Goal: Information Seeking & Learning: Understand process/instructions

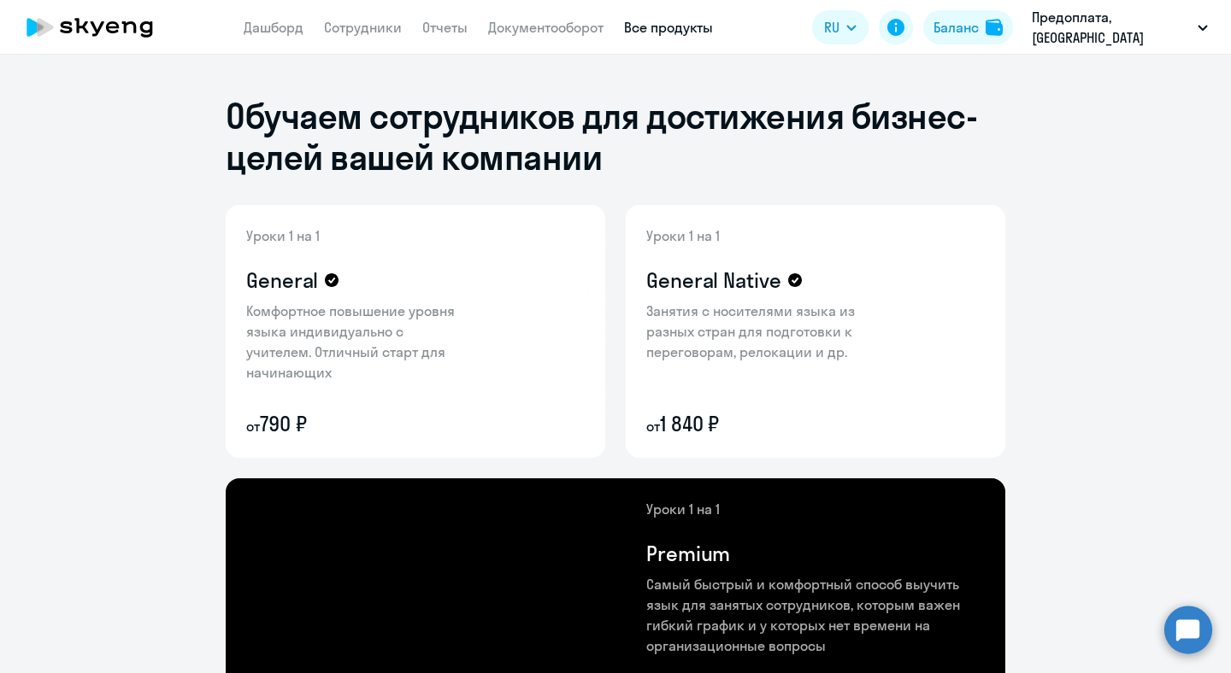
click at [302, 37] on app-menu-item-link "Дашборд" at bounding box center [274, 27] width 60 height 21
click at [301, 27] on link "Дашборд" at bounding box center [274, 27] width 60 height 17
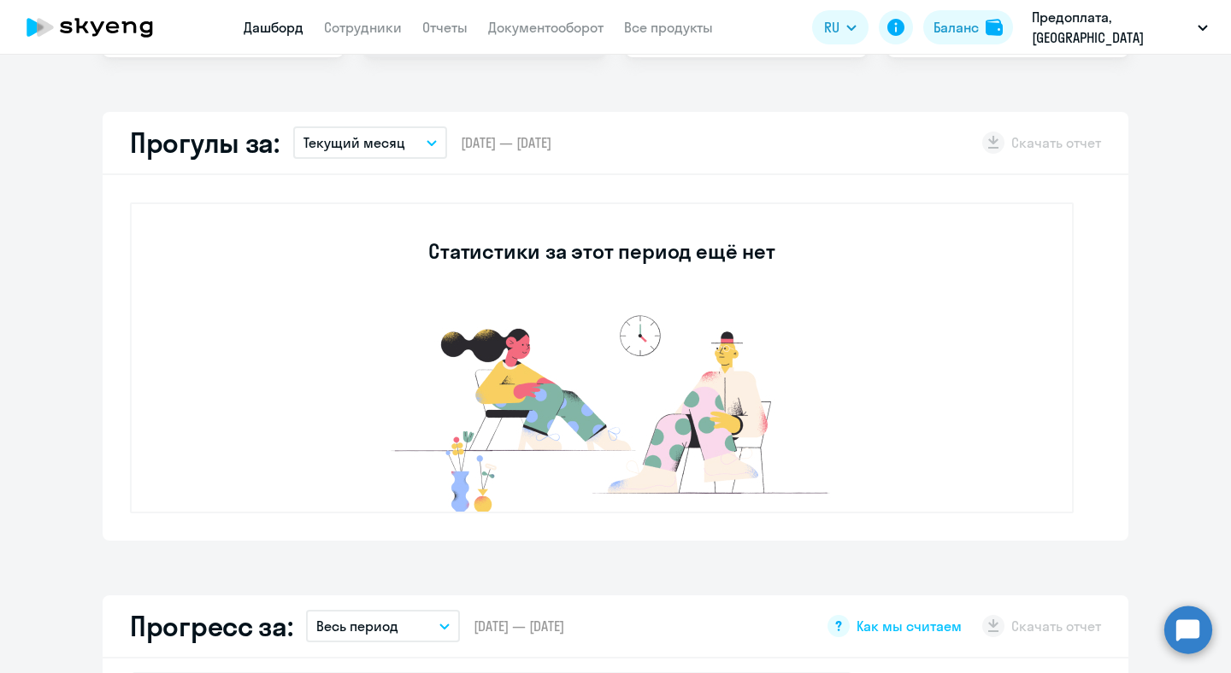
select select "30"
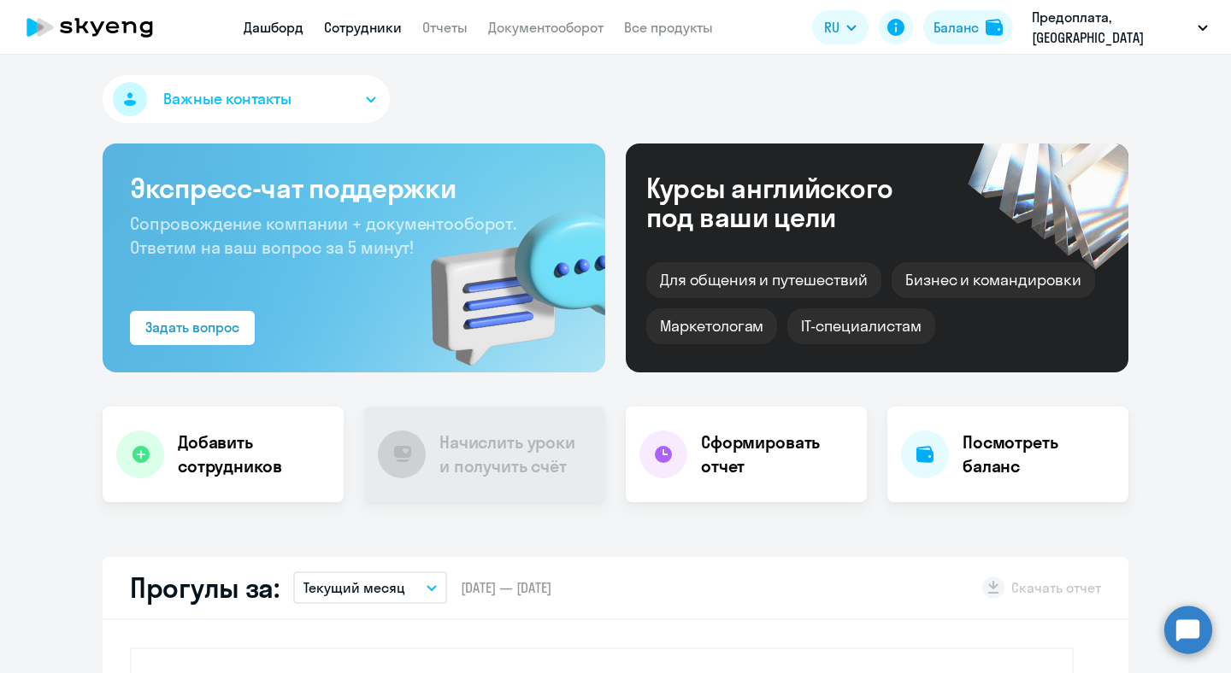
click at [381, 26] on link "Сотрудники" at bounding box center [363, 27] width 78 height 17
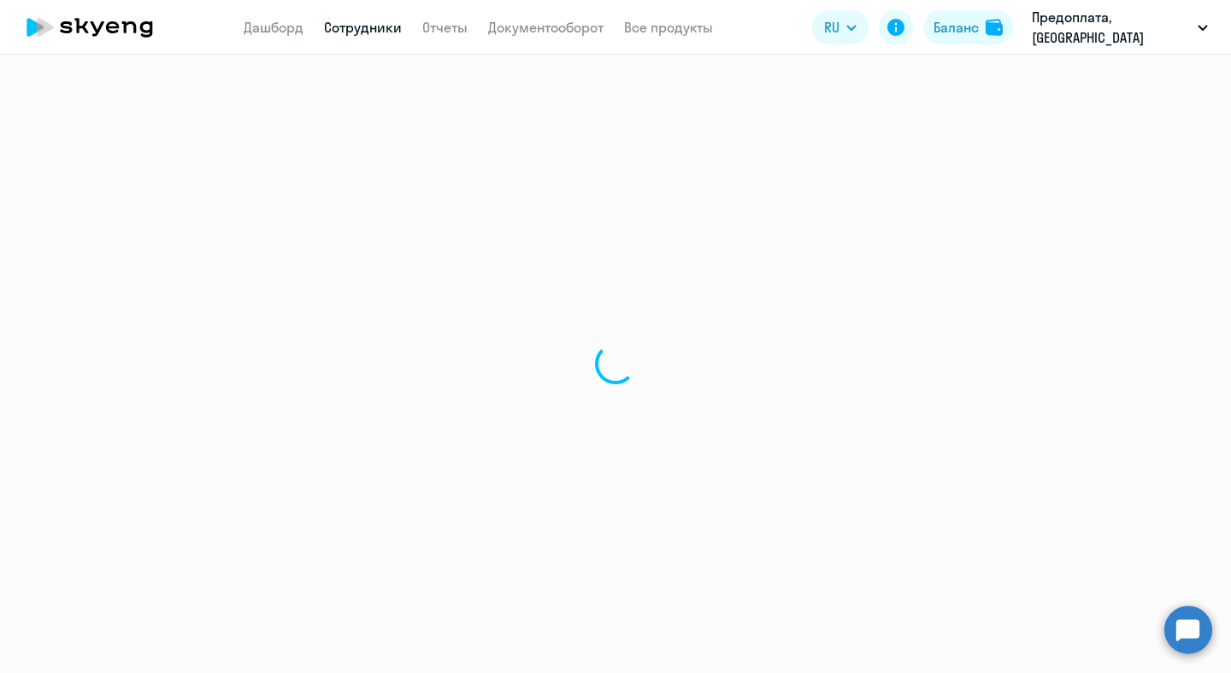
select select "30"
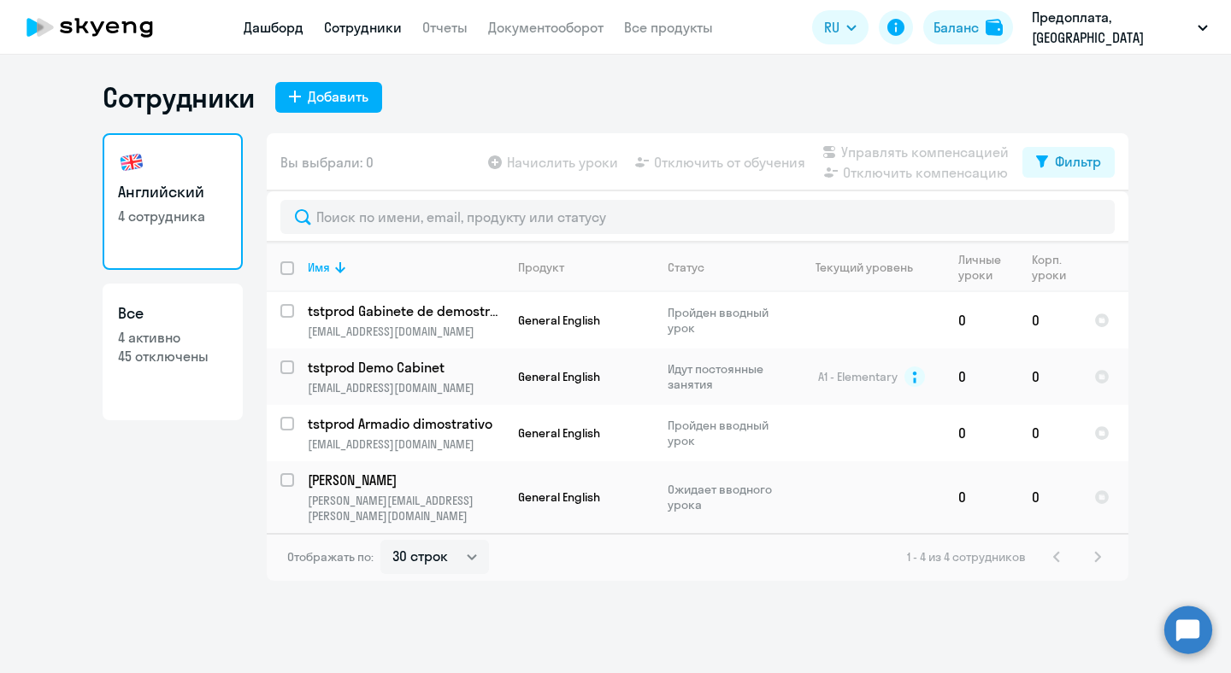
click at [266, 23] on link "Дашборд" at bounding box center [274, 27] width 60 height 17
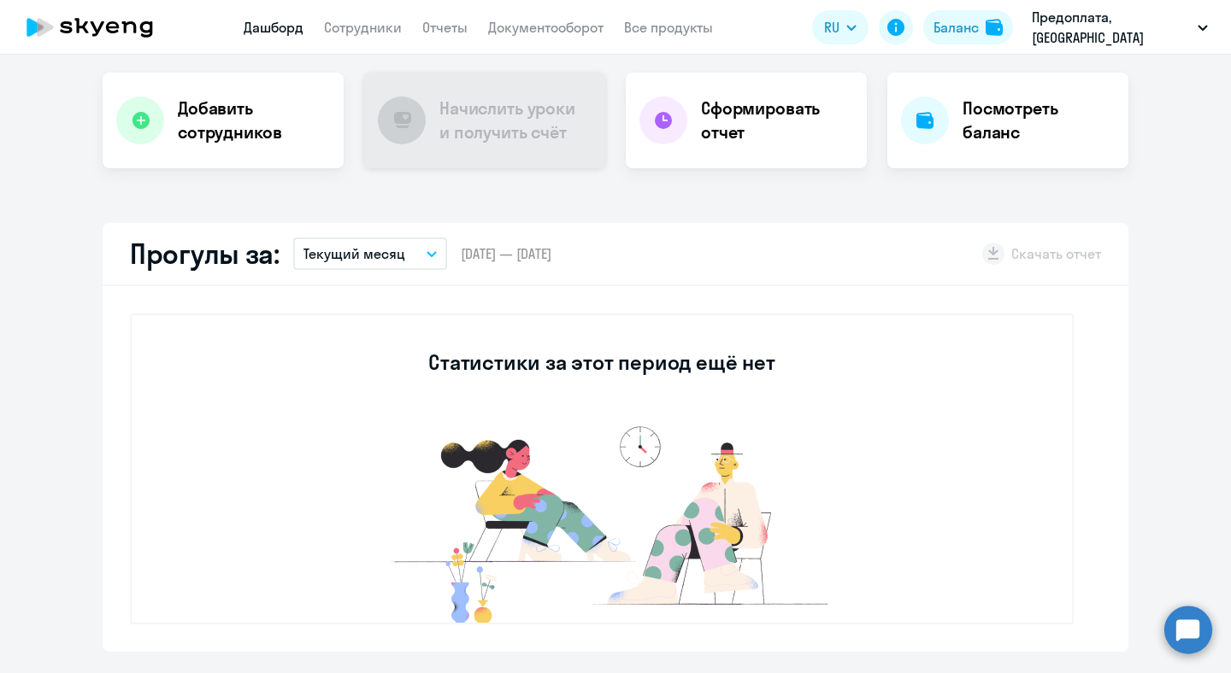
scroll to position [395, 0]
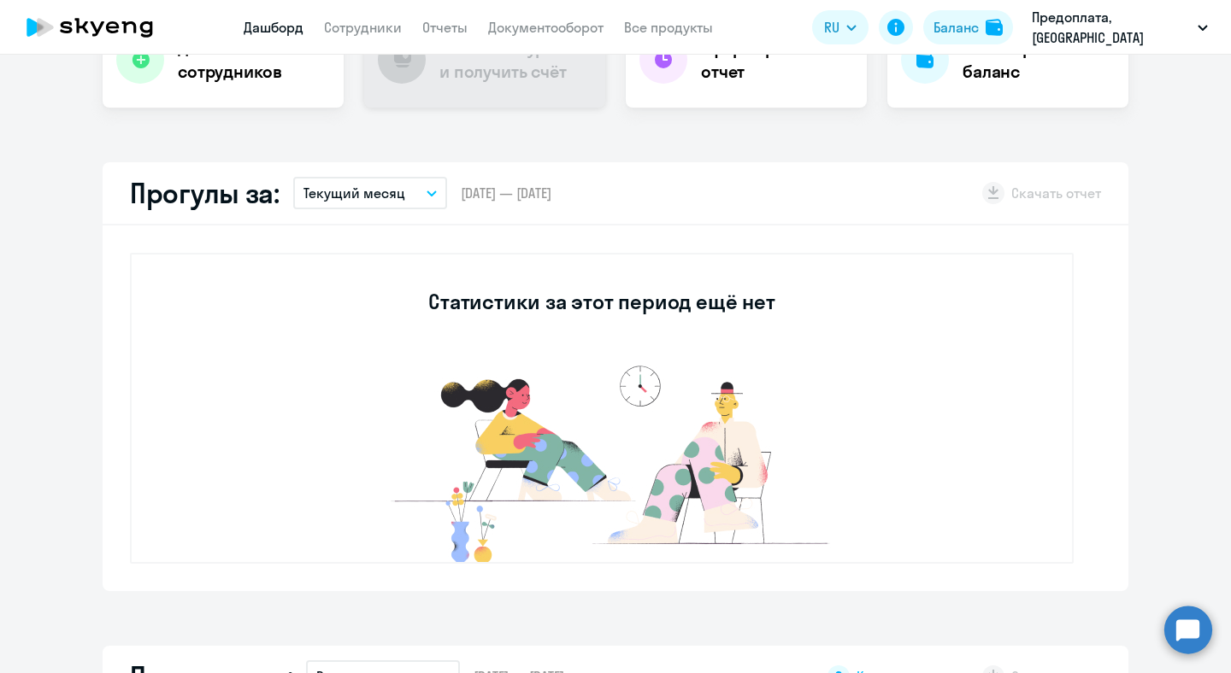
select select "30"
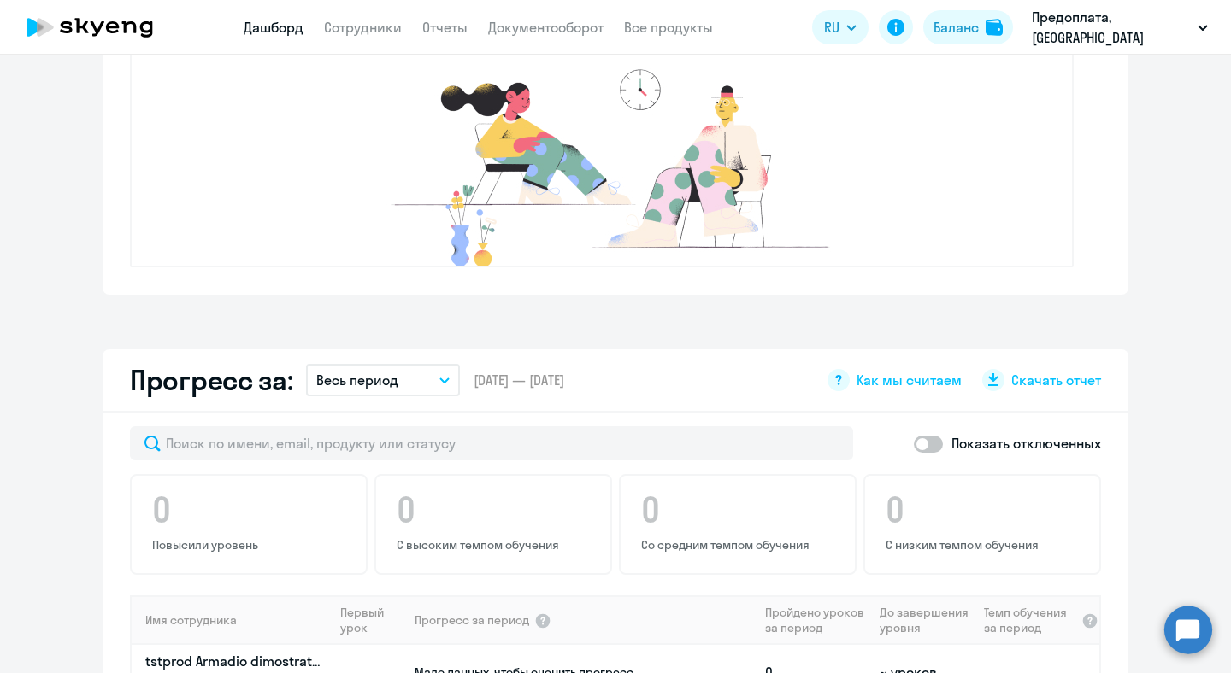
scroll to position [0, 0]
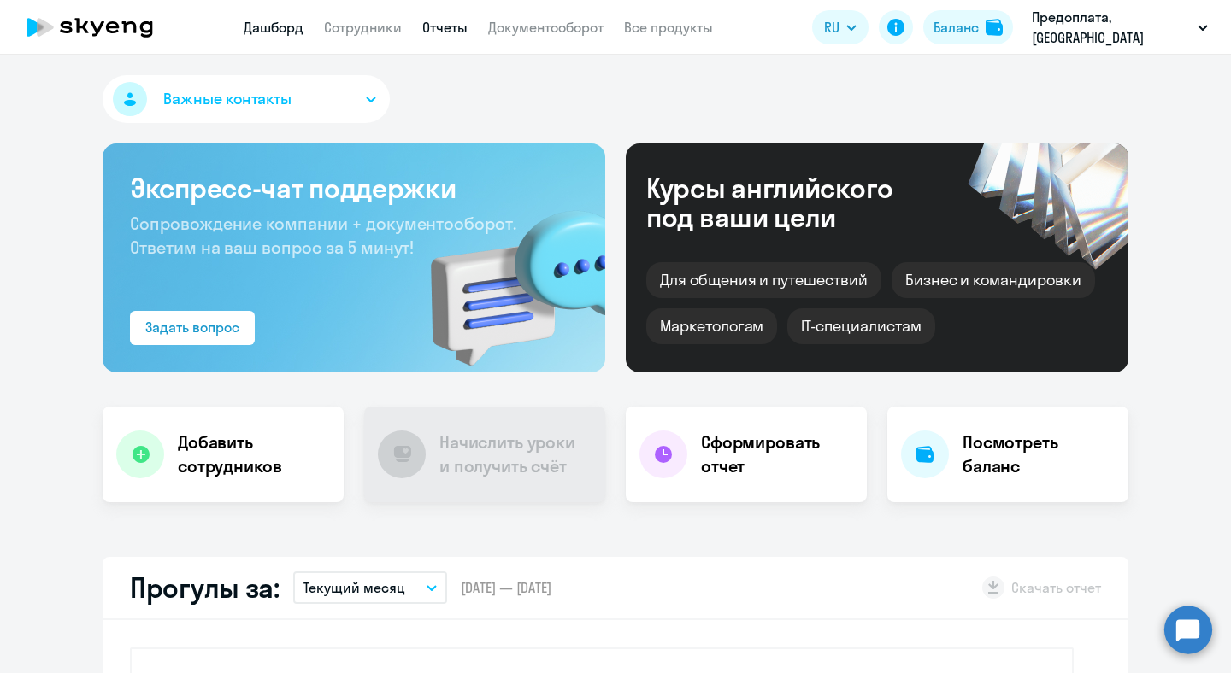
click at [450, 29] on link "Отчеты" at bounding box center [444, 27] width 45 height 17
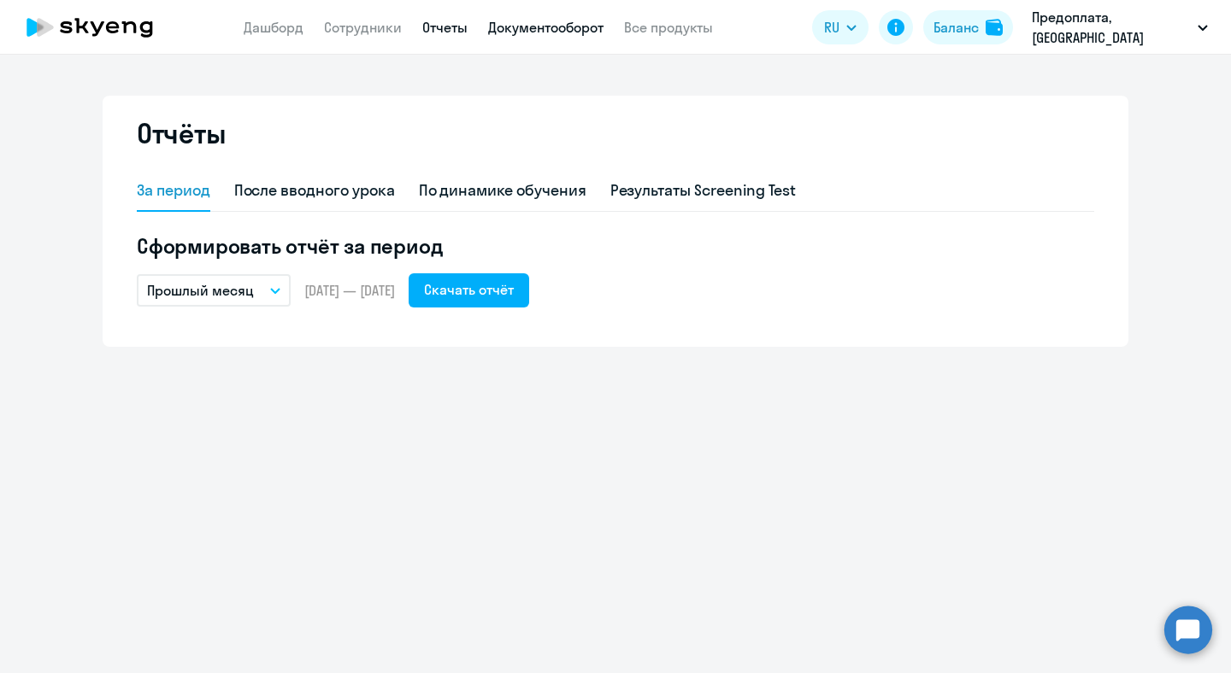
click at [534, 26] on link "Документооборот" at bounding box center [545, 27] width 115 height 17
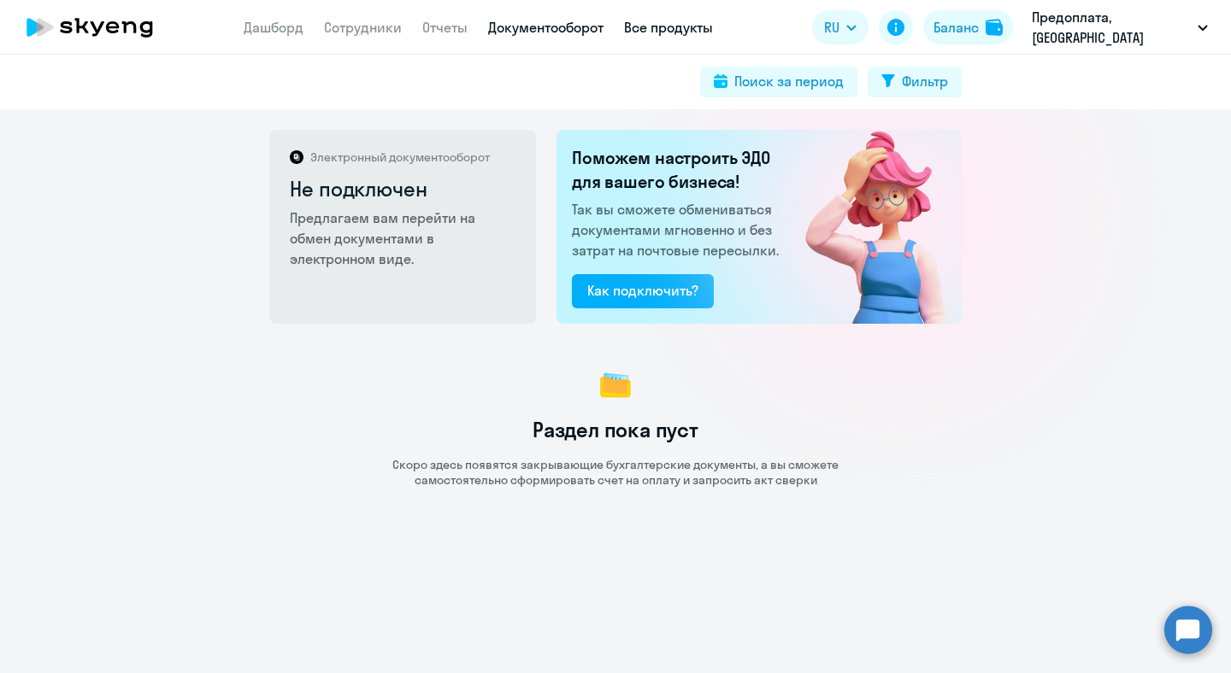
click at [645, 22] on link "Все продукты" at bounding box center [668, 27] width 89 height 17
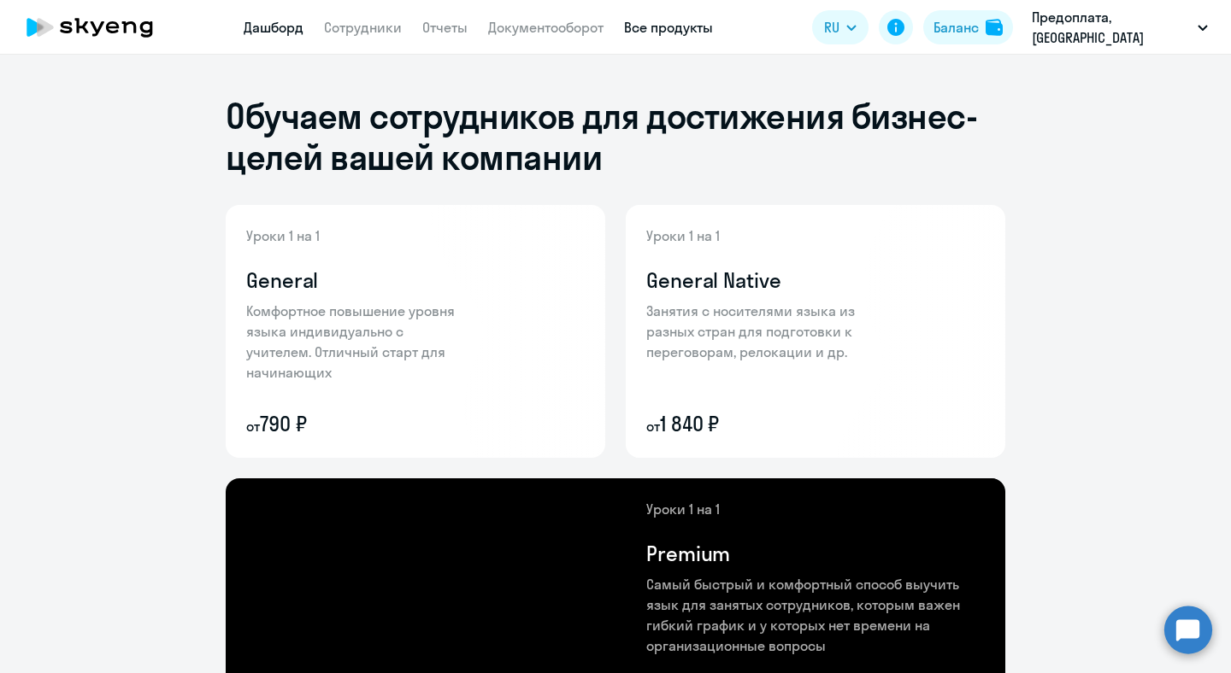
click at [298, 30] on link "Дашборд" at bounding box center [274, 27] width 60 height 17
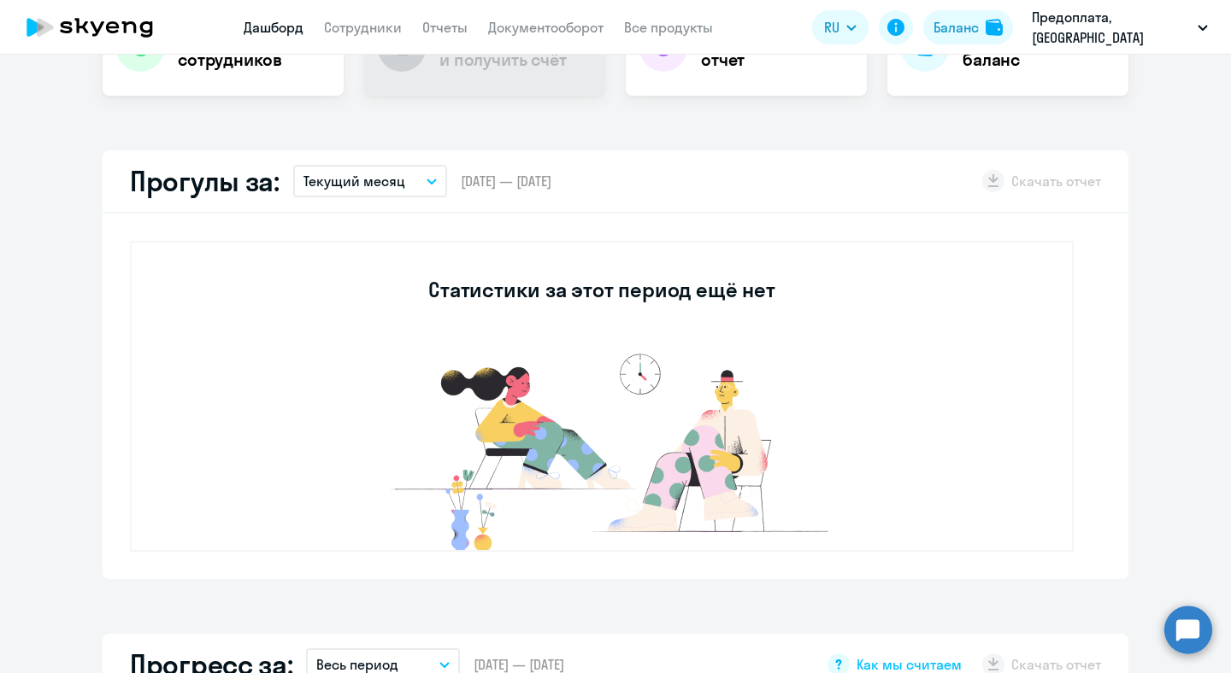
select select "30"
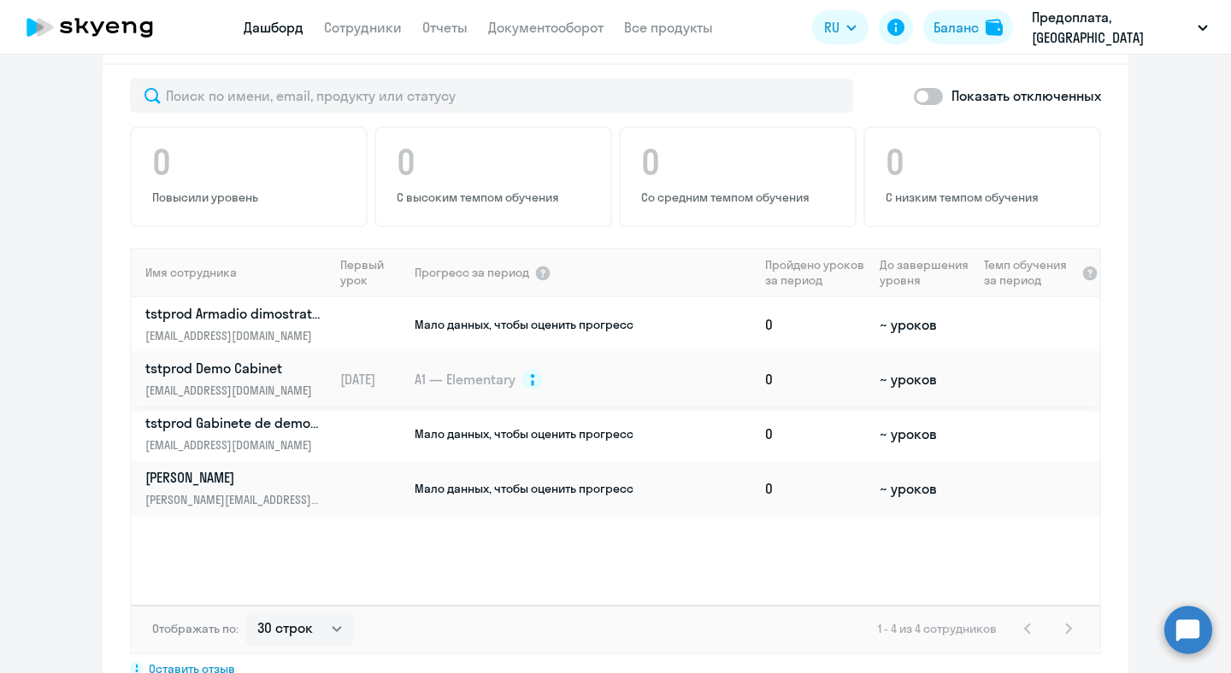
scroll to position [1037, 0]
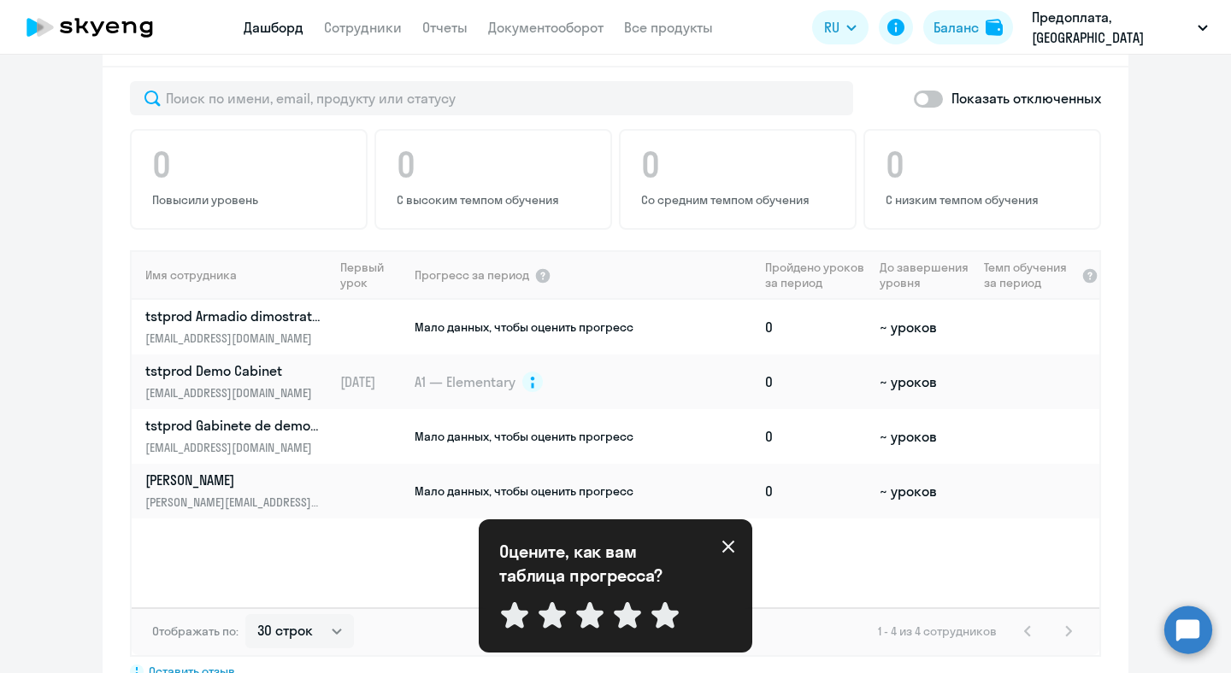
click at [728, 548] on icon at bounding box center [728, 547] width 12 height 12
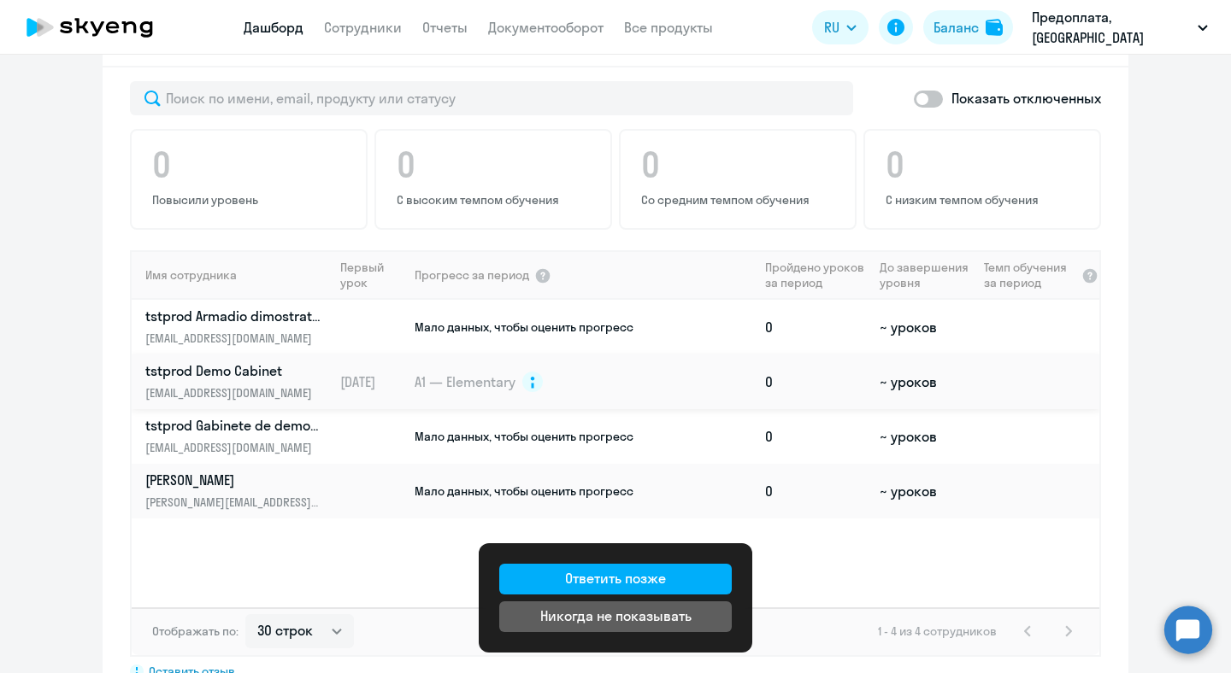
scroll to position [1090, 0]
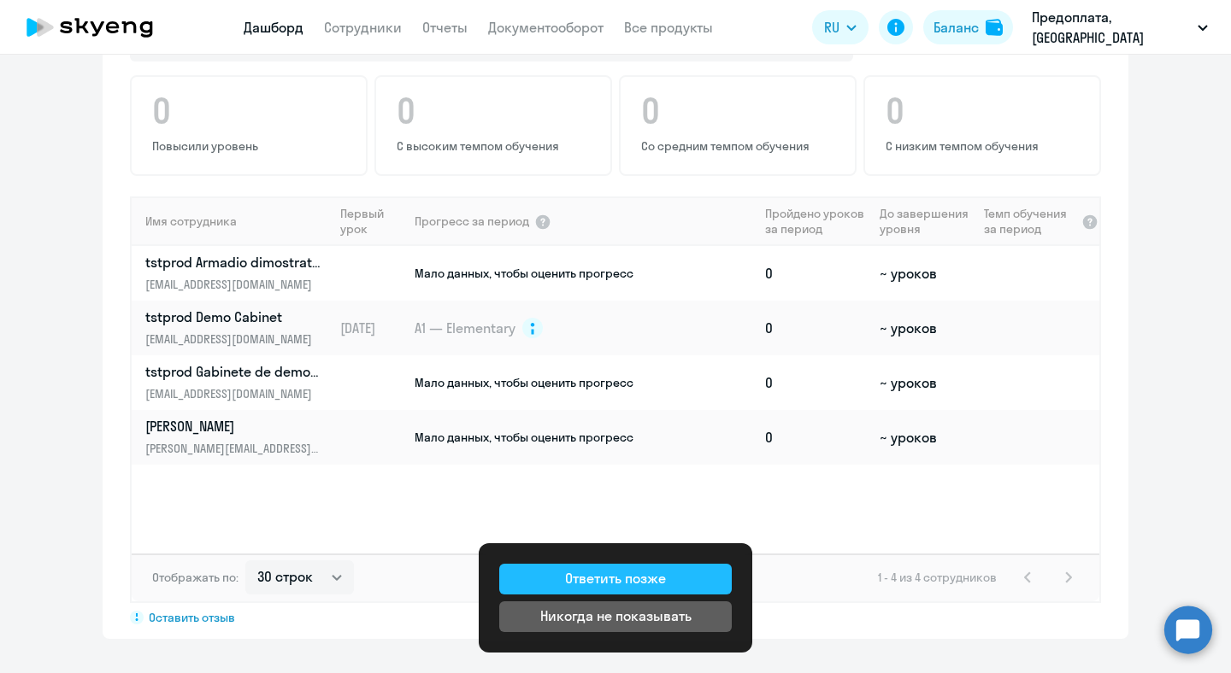
click at [666, 578] on button "Ответить позже" at bounding box center [615, 579] width 232 height 31
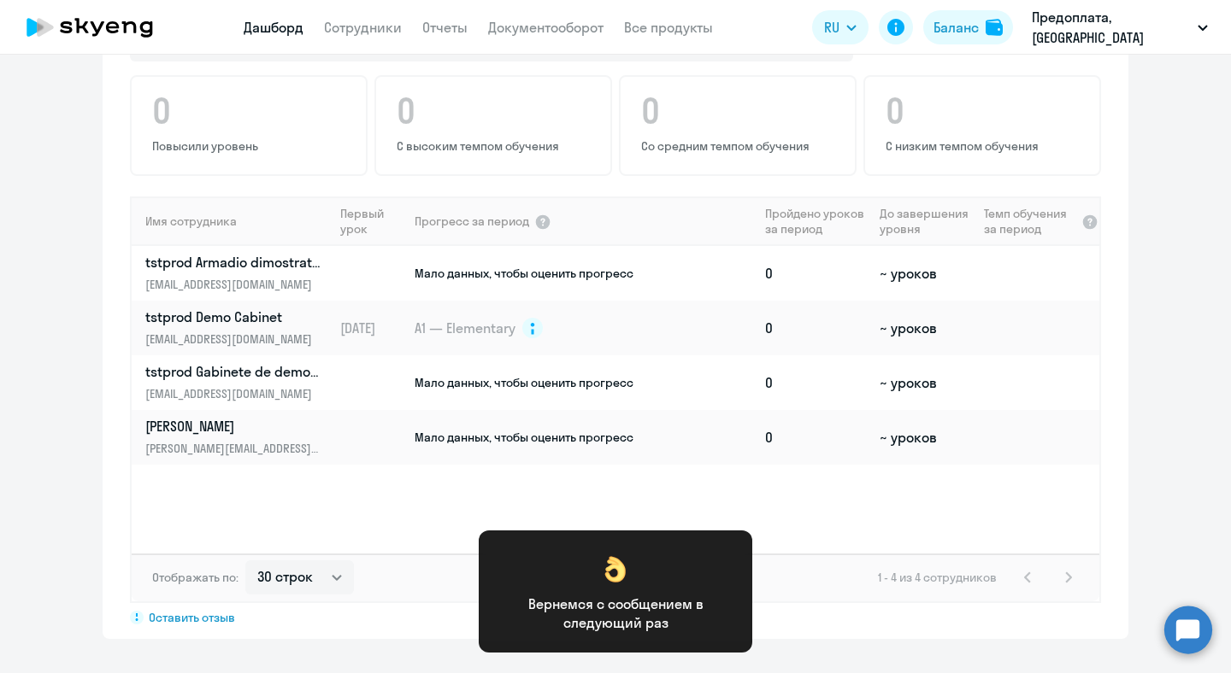
click at [1219, 419] on app-progress-dashboard "Прогресс за: Весь период – [DATE] — [DATE] Как мы считаем Скачать отчет Показат…" at bounding box center [615, 294] width 1231 height 689
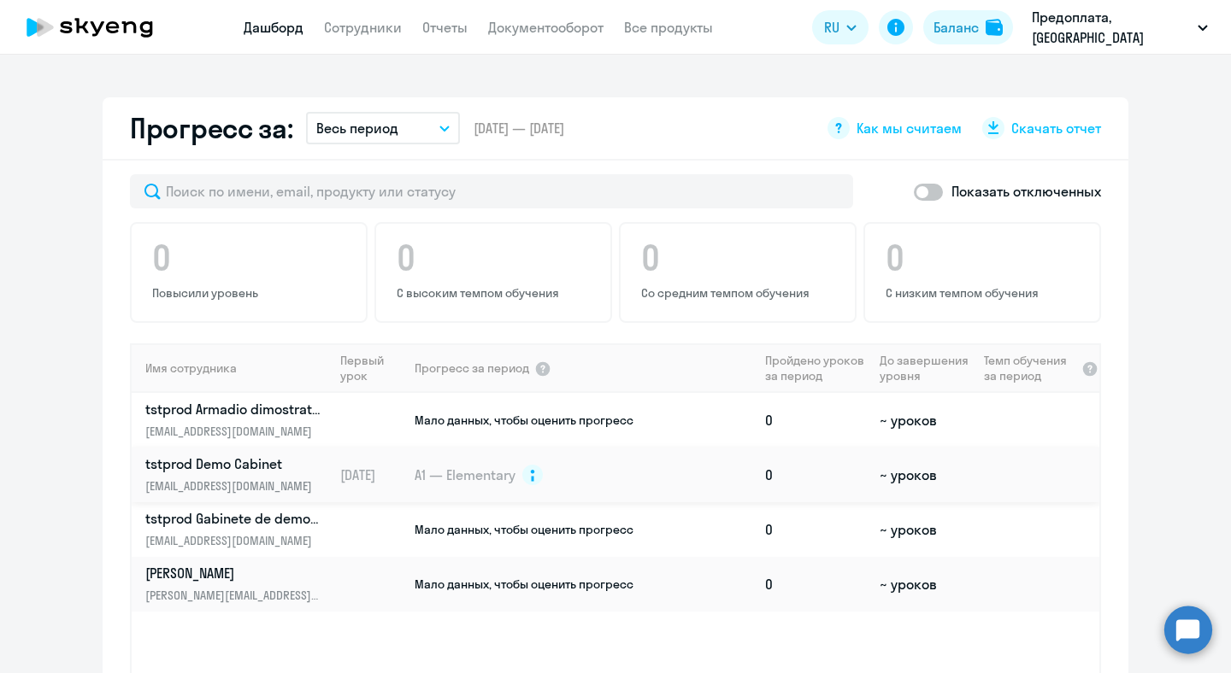
scroll to position [943, 0]
click at [841, 124] on icon at bounding box center [839, 129] width 6 height 10
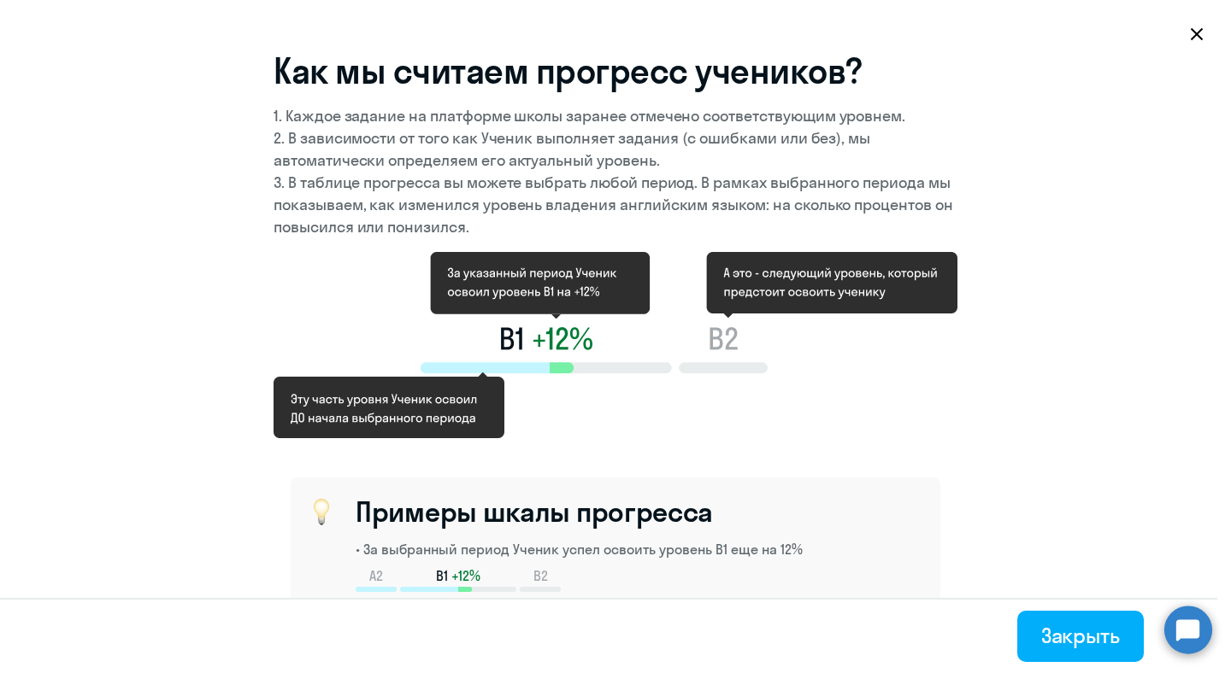
scroll to position [2, 0]
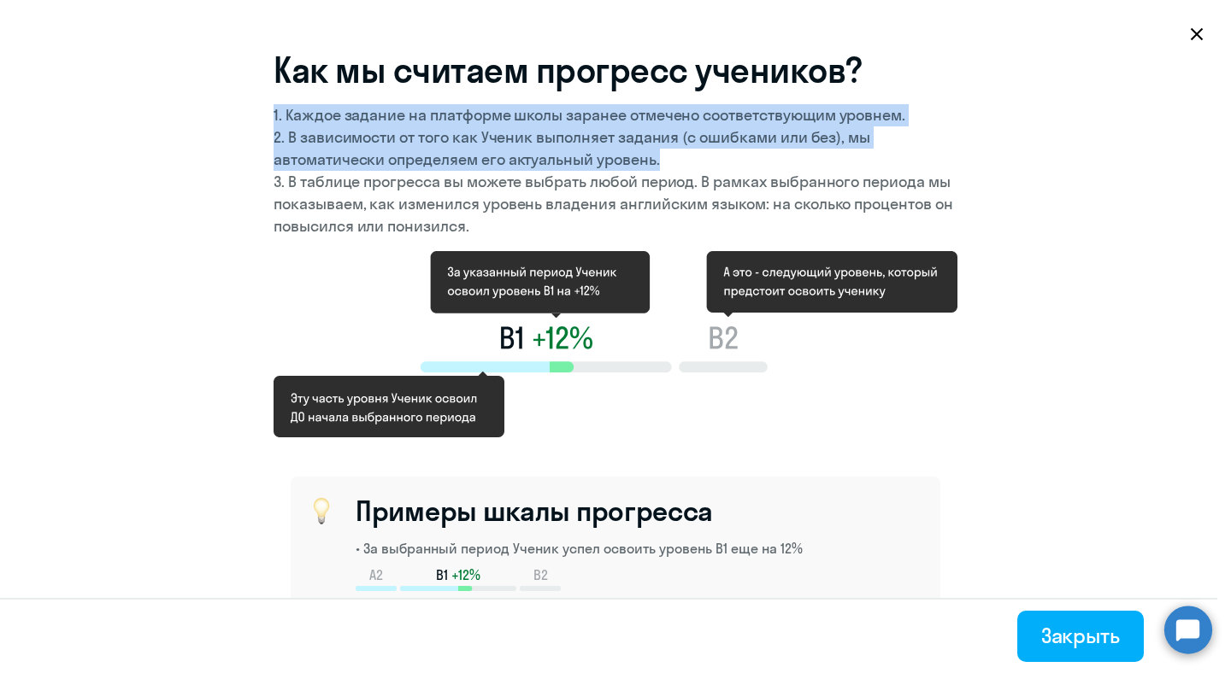
drag, startPoint x: 274, startPoint y: 107, endPoint x: 676, endPoint y: 167, distance: 406.1
click at [675, 167] on div "1. Каждое задание на платформе школы заранее отмечено соответствующим уровнем. …" at bounding box center [615, 170] width 684 height 133
copy div "1. Каждое задание на платформе школы заранее отмечено соответствующим уровнем. …"
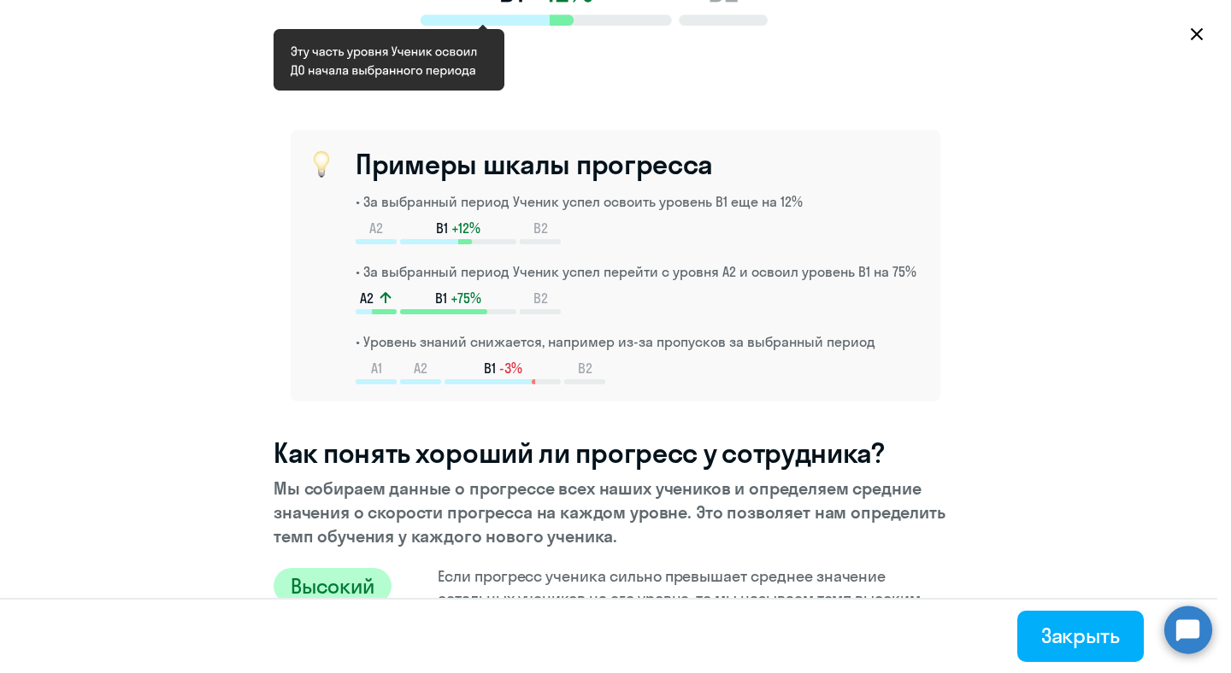
scroll to position [315, 0]
